Goal: Task Accomplishment & Management: Manage account settings

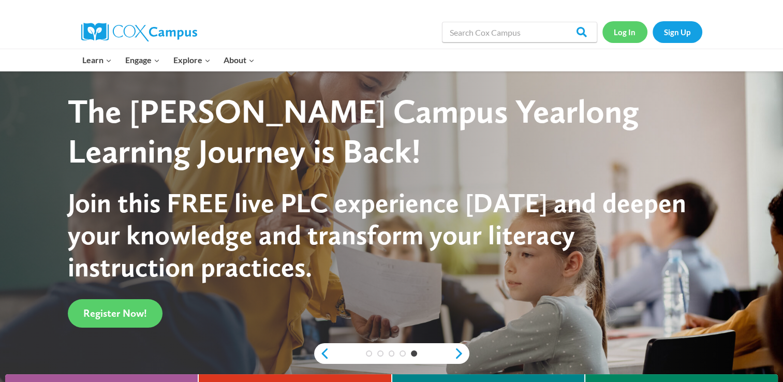
click at [620, 26] on link "Log In" at bounding box center [625, 31] width 45 height 21
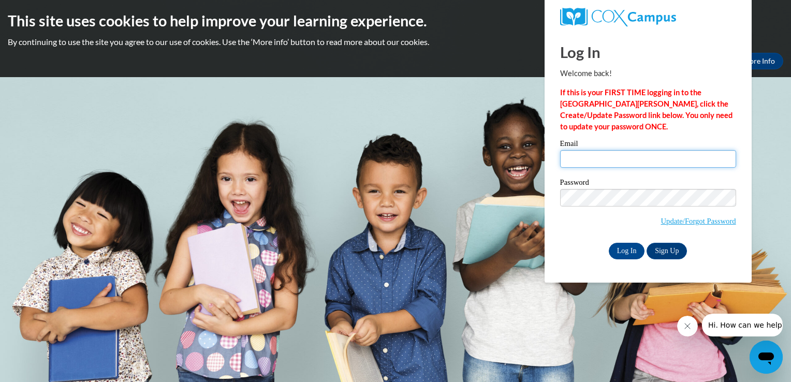
click at [634, 152] on input "Email" at bounding box center [648, 159] width 176 height 18
type input "hailey.pierson@aol.com"
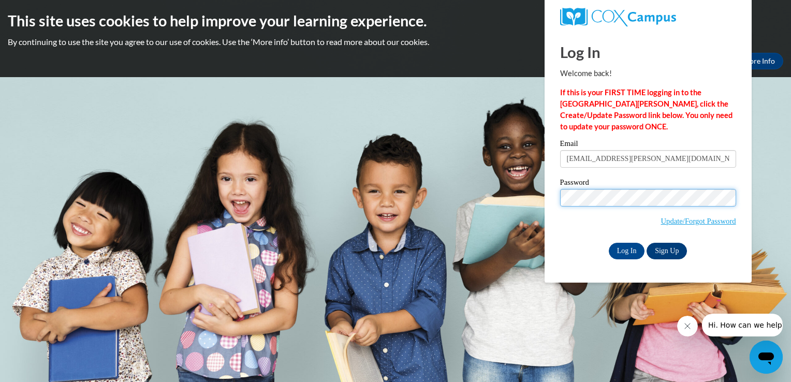
click at [663, 252] on div "Email hailey.pierson@aol.com Password Update/Forgot Password Log In Sign Up OR" at bounding box center [648, 199] width 176 height 119
click at [654, 246] on link "Sign Up" at bounding box center [667, 251] width 40 height 17
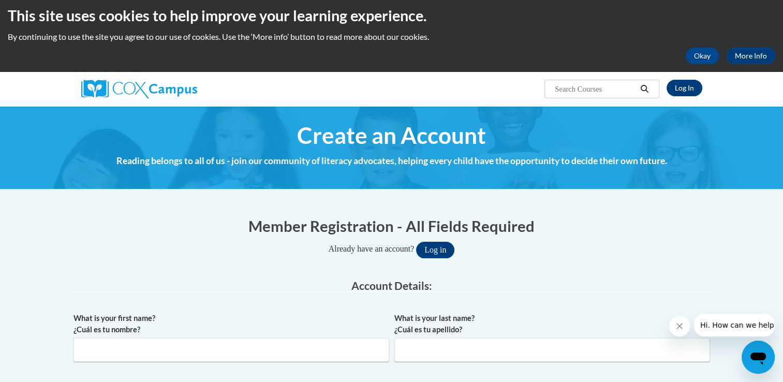
scroll to position [6, 0]
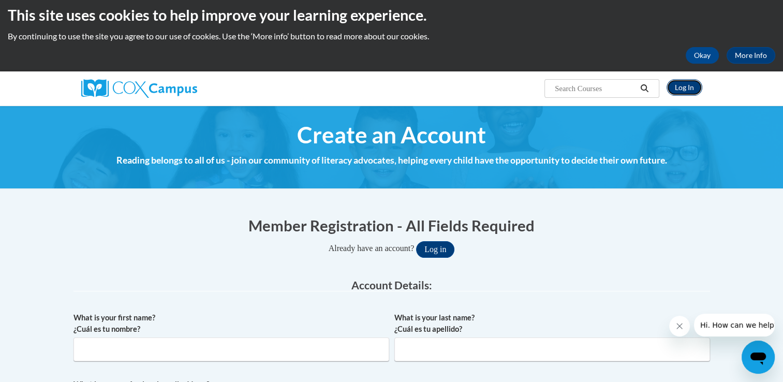
click at [682, 89] on link "Log In" at bounding box center [685, 87] width 36 height 17
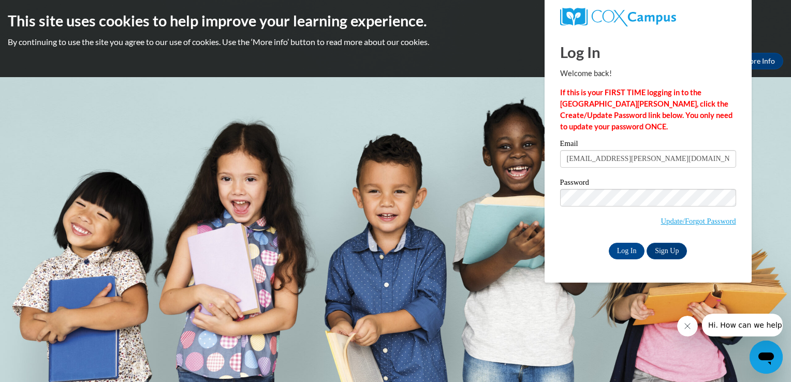
type input "hailey.pierson@aol.com"
click at [639, 246] on input "Log In" at bounding box center [627, 251] width 36 height 17
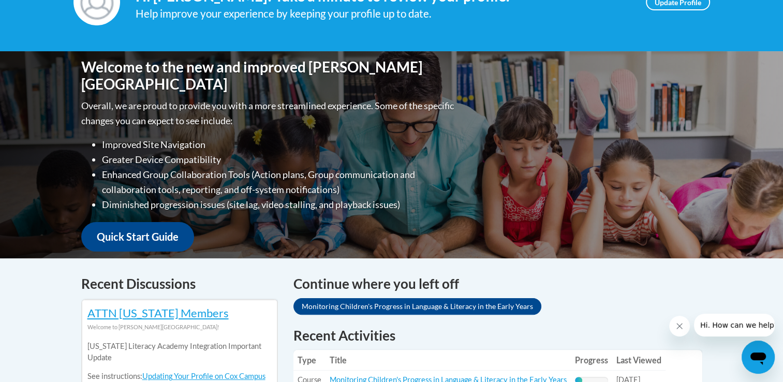
scroll to position [326, 0]
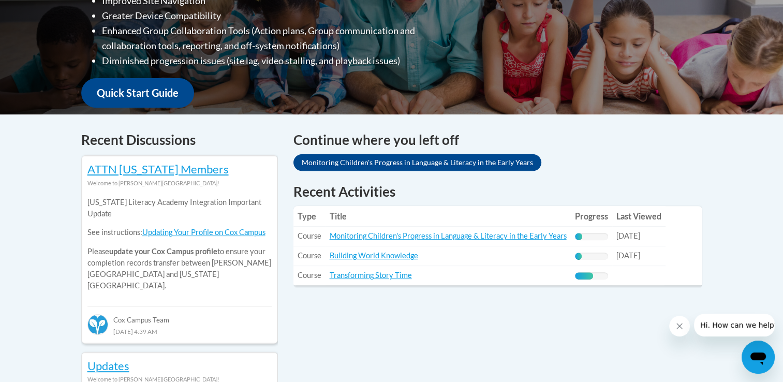
click at [389, 211] on th "Title" at bounding box center [448, 216] width 245 height 21
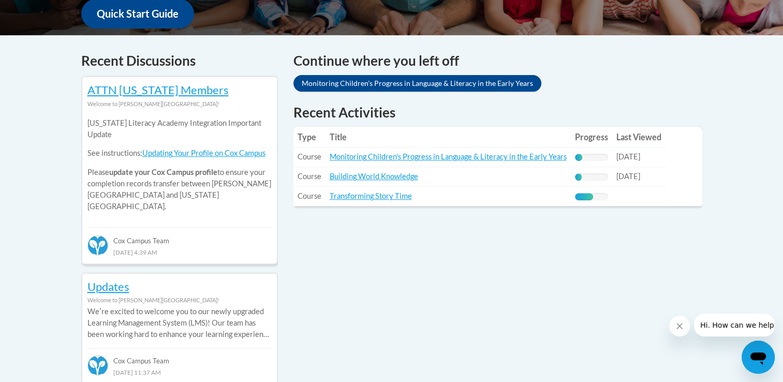
scroll to position [405, 0]
